Goal: Information Seeking & Learning: Learn about a topic

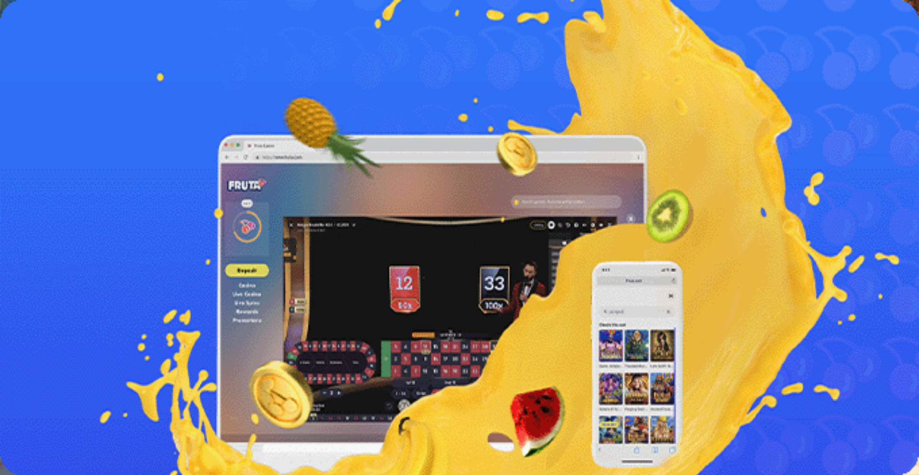
click at [62, 38] on span "Kirjaudu" at bounding box center [67, 34] width 24 height 7
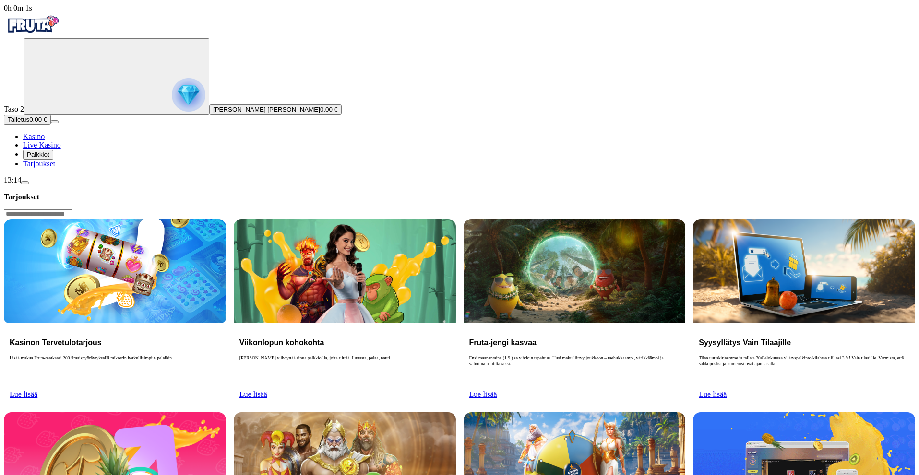
click at [37, 160] on button "Palkkiot" at bounding box center [38, 155] width 30 height 10
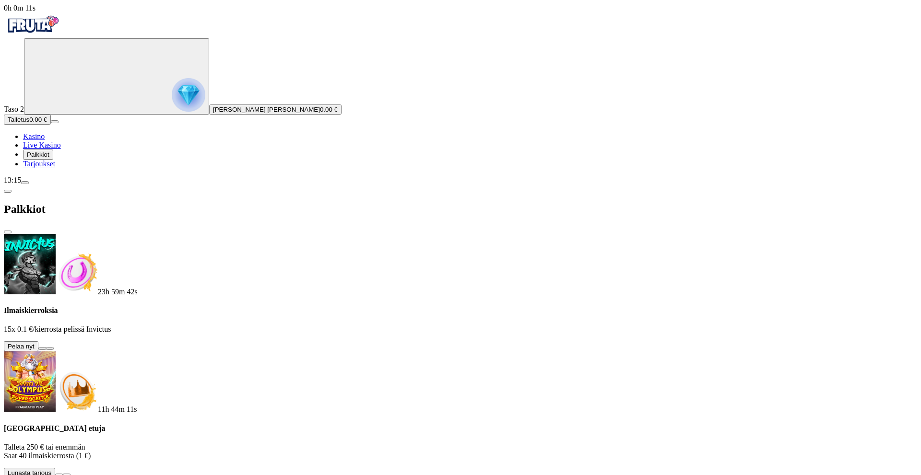
click at [46, 347] on button at bounding box center [42, 348] width 8 height 3
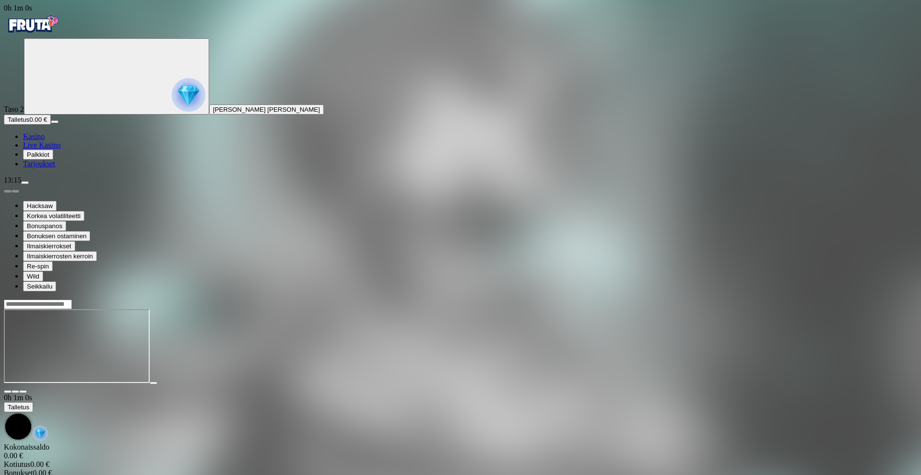
click at [45, 141] on span "Kasino" at bounding box center [34, 136] width 22 height 8
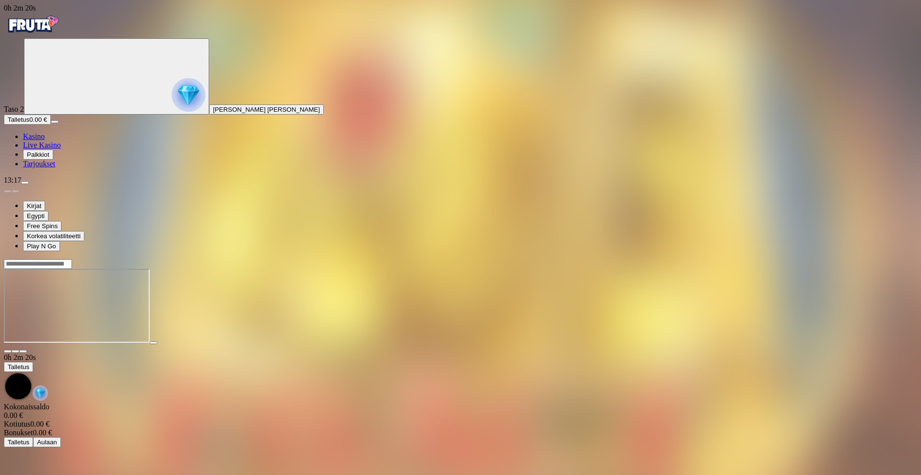
click at [49, 158] on span "Palkkiot" at bounding box center [38, 154] width 23 height 7
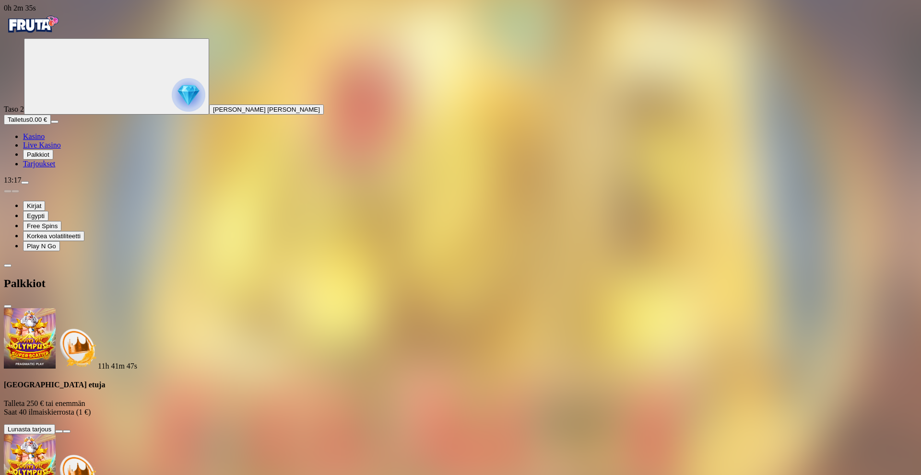
click at [67, 432] on span "info icon" at bounding box center [67, 432] width 0 height 0
click at [42, 158] on span "Palkkiot" at bounding box center [38, 154] width 23 height 7
click at [45, 141] on span "Kasino" at bounding box center [34, 136] width 22 height 8
